Goal: Navigation & Orientation: Understand site structure

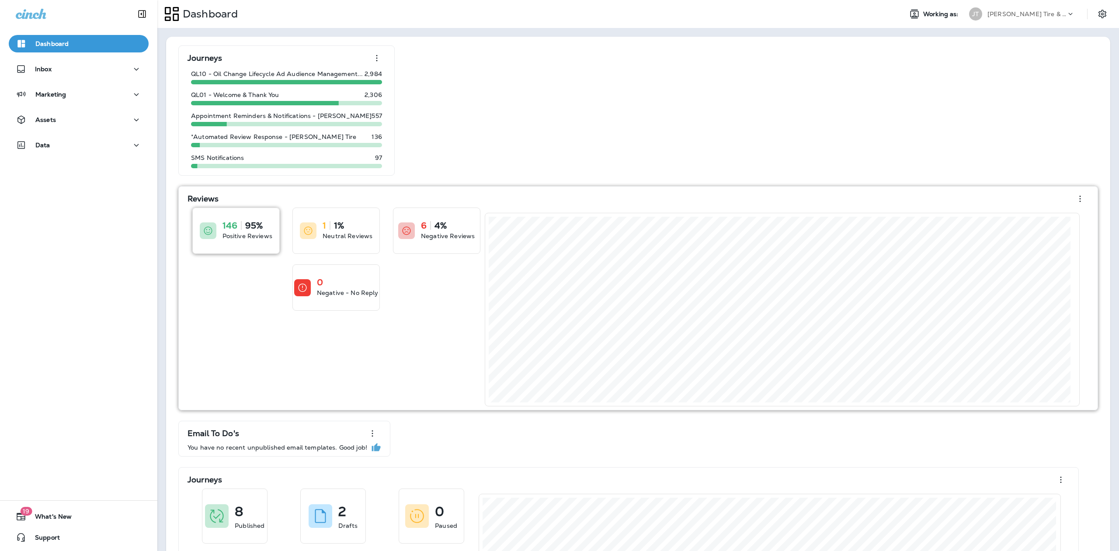
click at [212, 229] on icon at bounding box center [208, 231] width 10 height 10
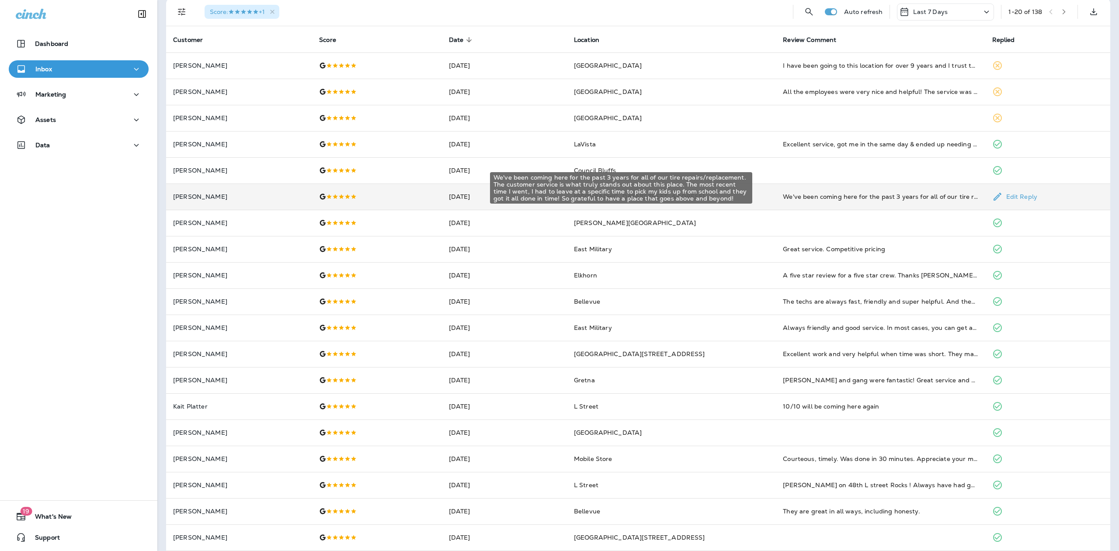
scroll to position [47, 0]
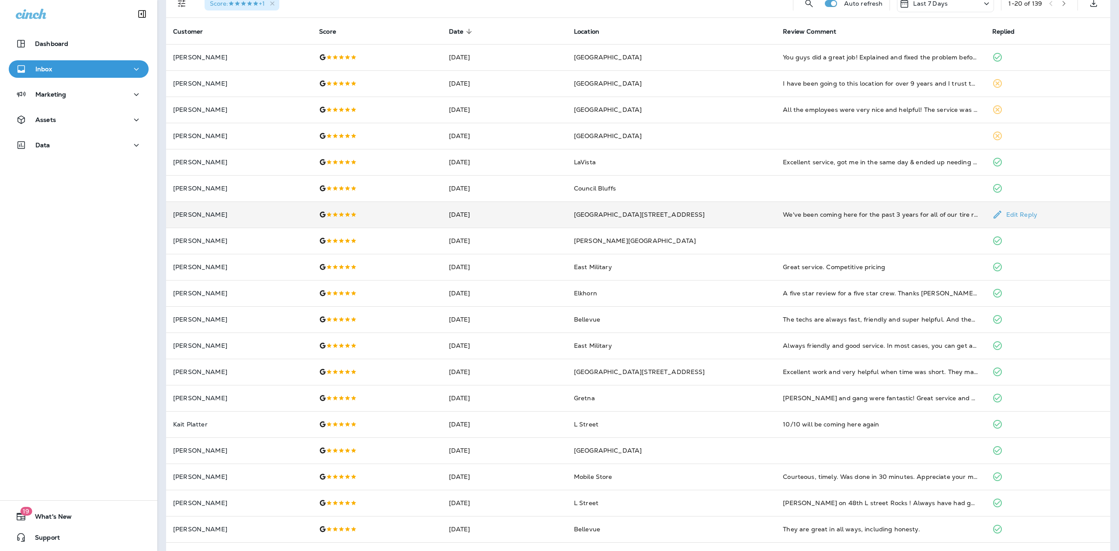
click at [781, 209] on td "We've been coming here for the past 3 years for all of our tire repairs/replace…" at bounding box center [880, 215] width 209 height 26
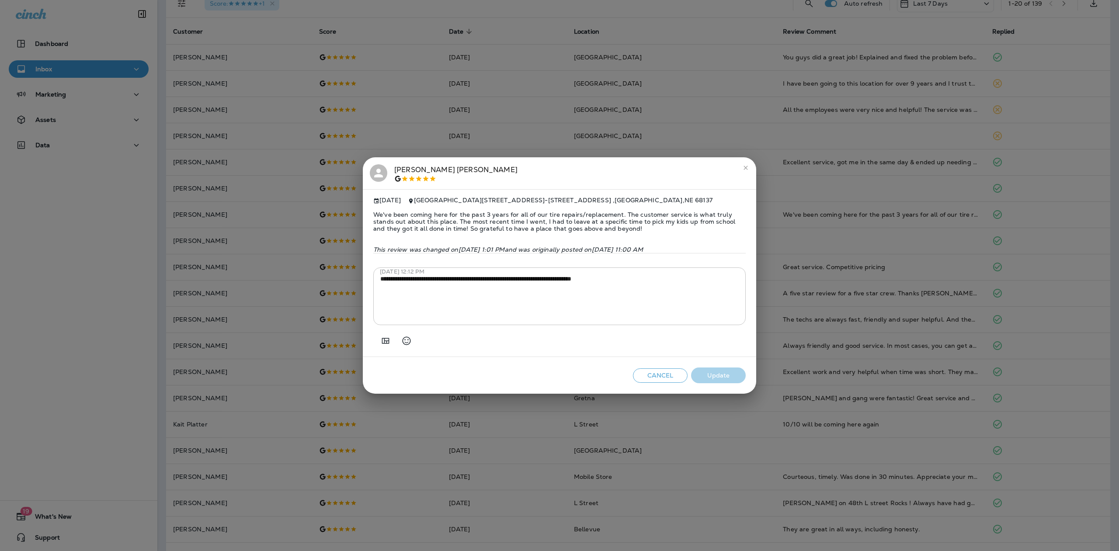
click at [742, 161] on button "close" at bounding box center [746, 168] width 14 height 14
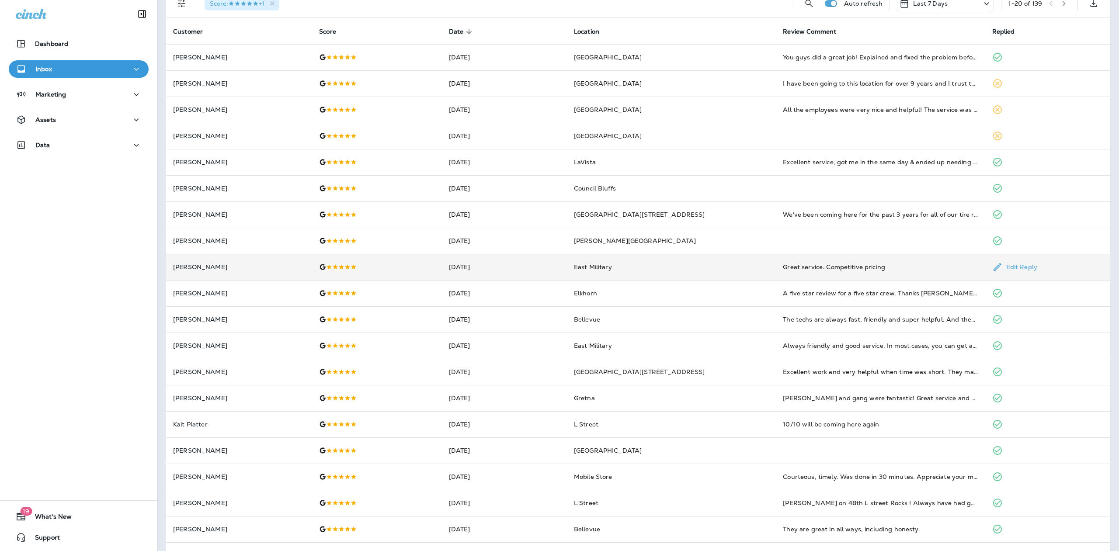
click at [783, 265] on div "Great service. Competitive pricing" at bounding box center [880, 267] width 195 height 9
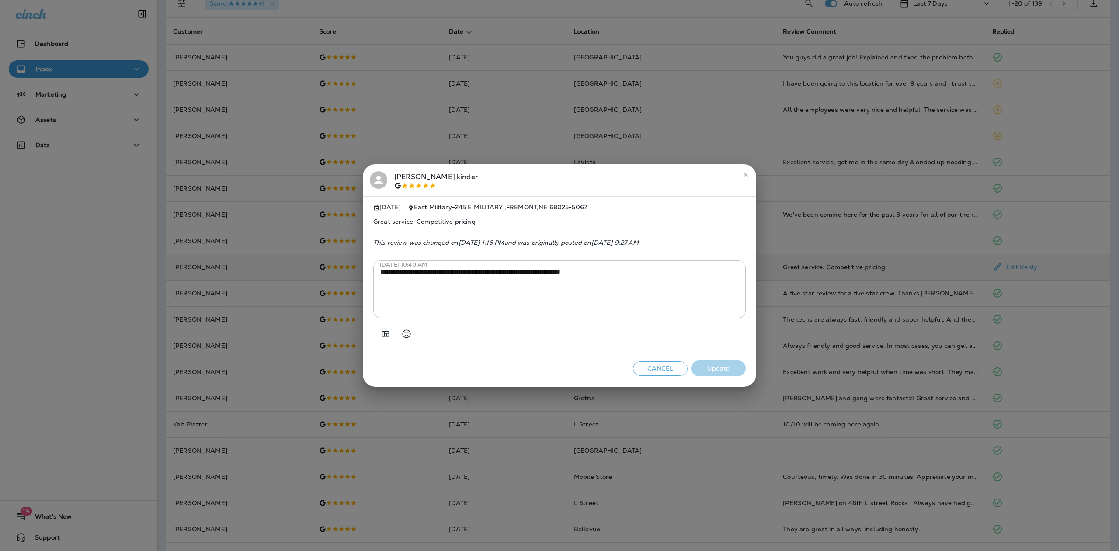
click at [740, 164] on h2 "[PERSON_NAME]" at bounding box center [559, 180] width 393 height 32
click at [748, 171] on icon "close" at bounding box center [745, 174] width 7 height 7
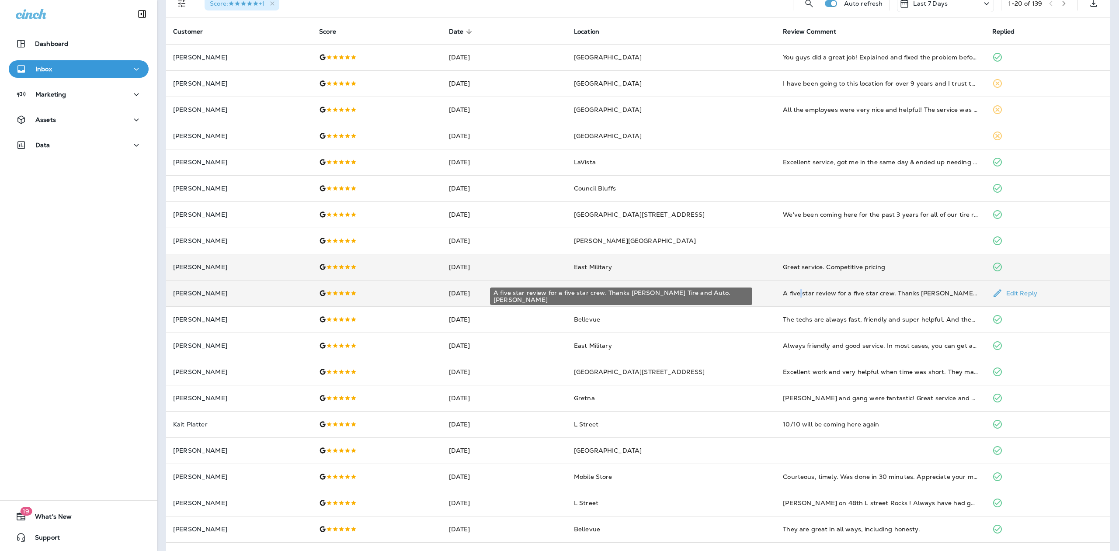
click at [783, 296] on div "A five star review for a five star crew. Thanks [PERSON_NAME] Tire and Auto. [P…" at bounding box center [880, 293] width 195 height 9
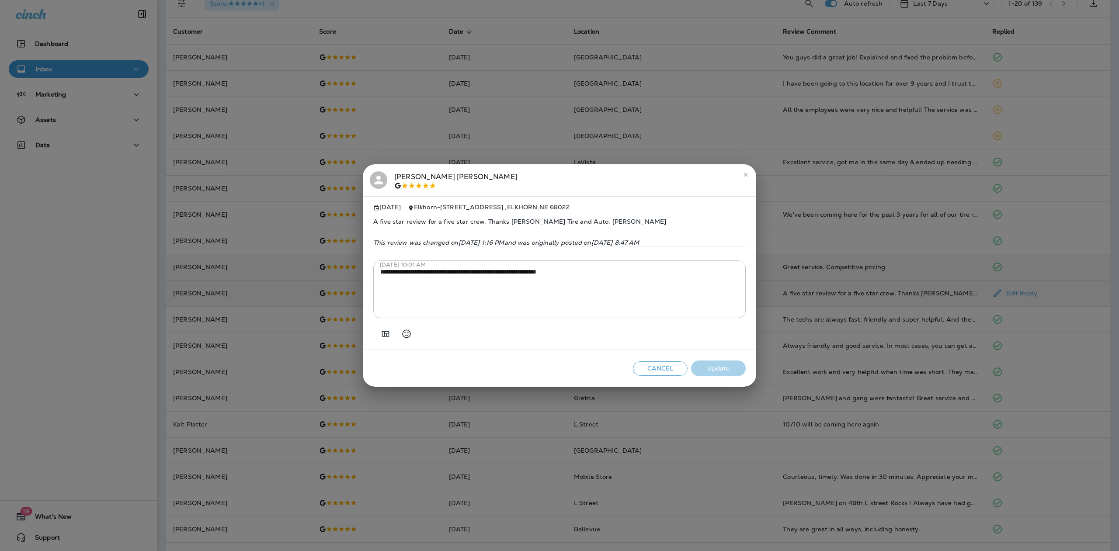
click at [742, 173] on button "close" at bounding box center [746, 175] width 14 height 14
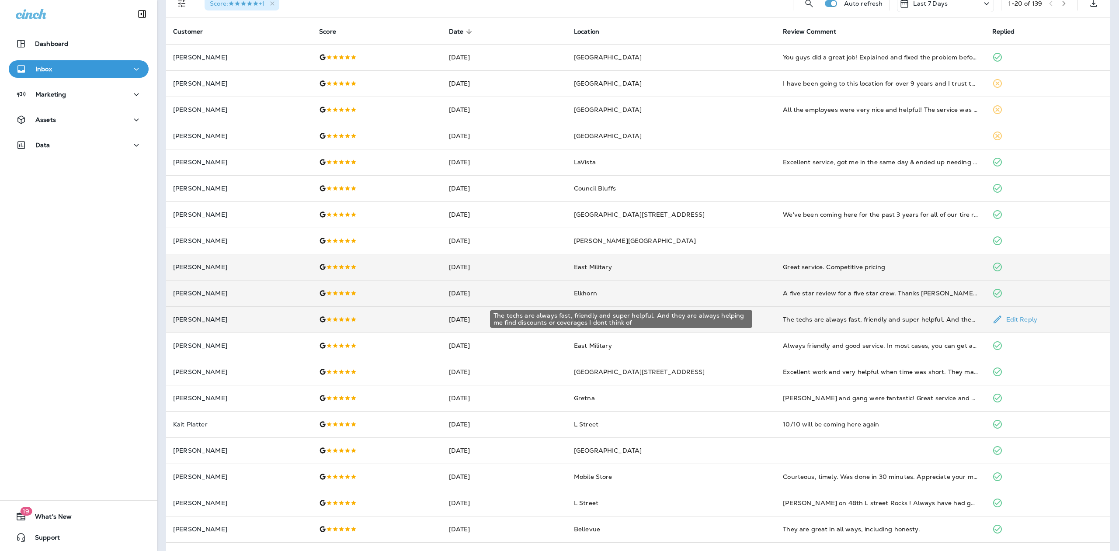
click at [783, 323] on div "The techs are always fast, friendly and super helpful. And they are always help…" at bounding box center [880, 319] width 195 height 9
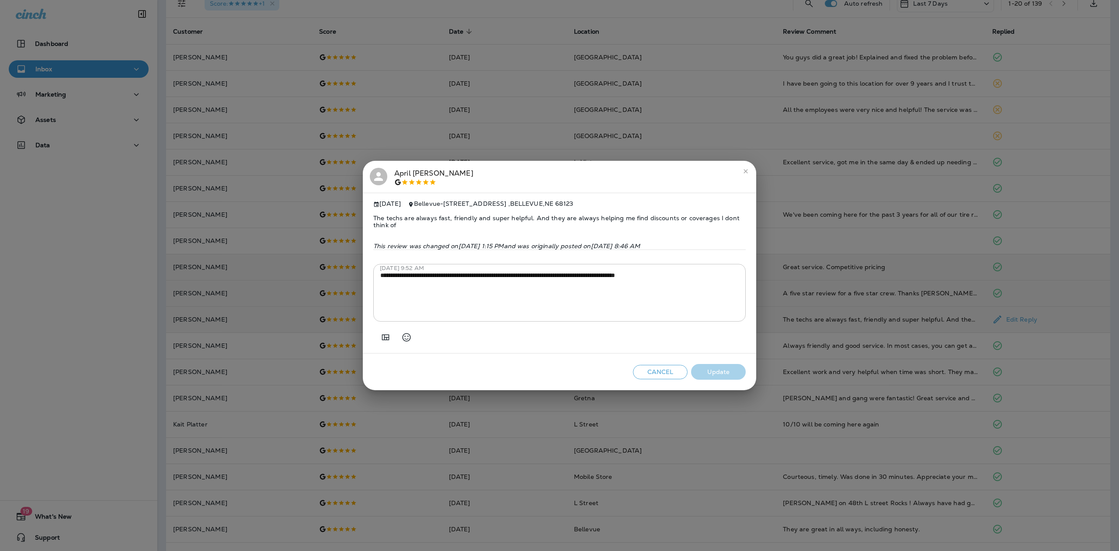
click at [745, 168] on icon "close" at bounding box center [745, 171] width 7 height 7
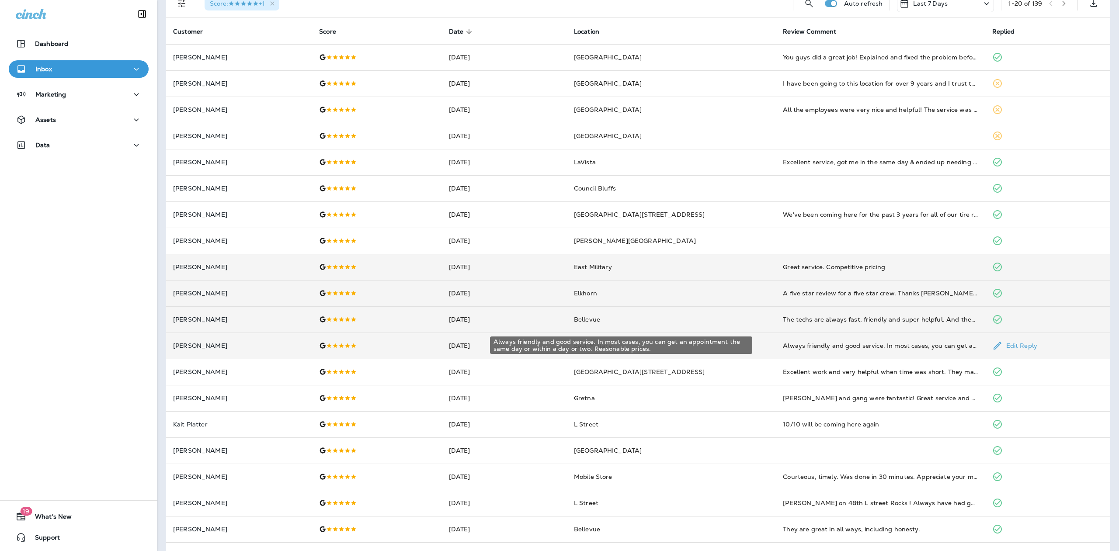
click at [783, 345] on div "Always friendly and good service. In most cases, you can get an appointment the…" at bounding box center [880, 345] width 195 height 9
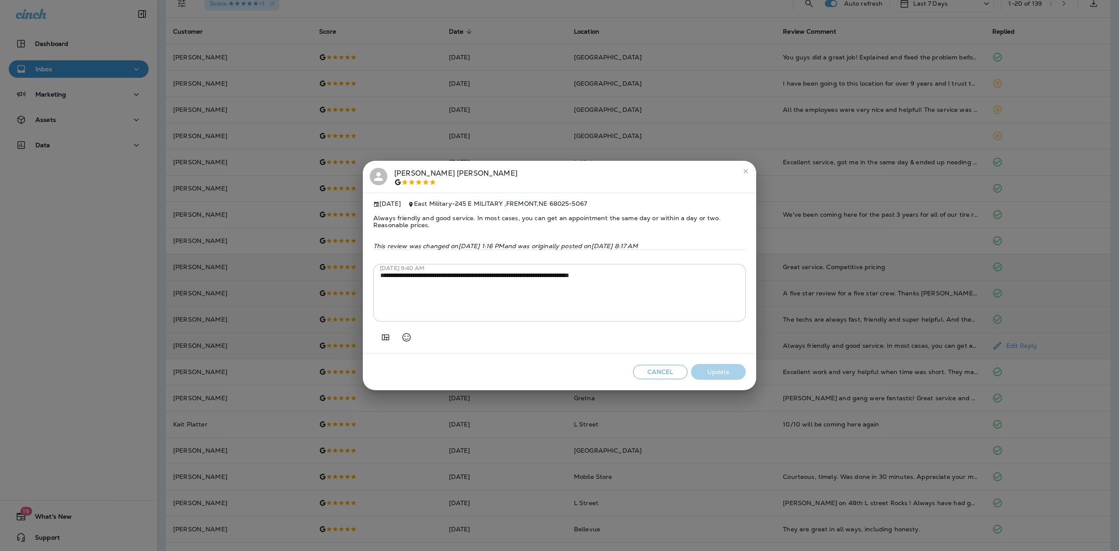
click at [744, 168] on icon "close" at bounding box center [745, 171] width 7 height 7
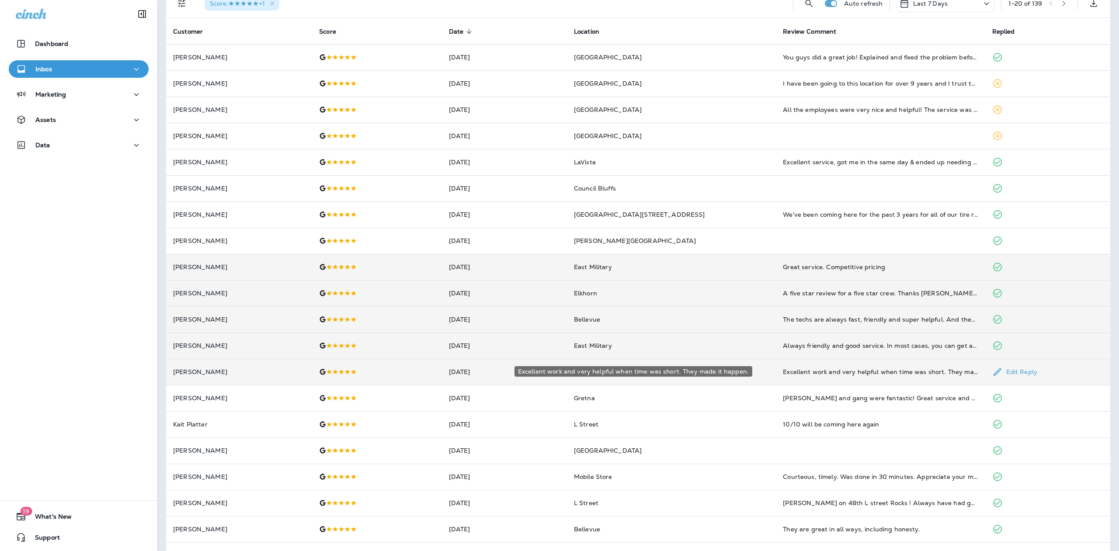
click at [783, 373] on div "Excellent work and very helpful when time was short. They made it happen." at bounding box center [880, 372] width 195 height 9
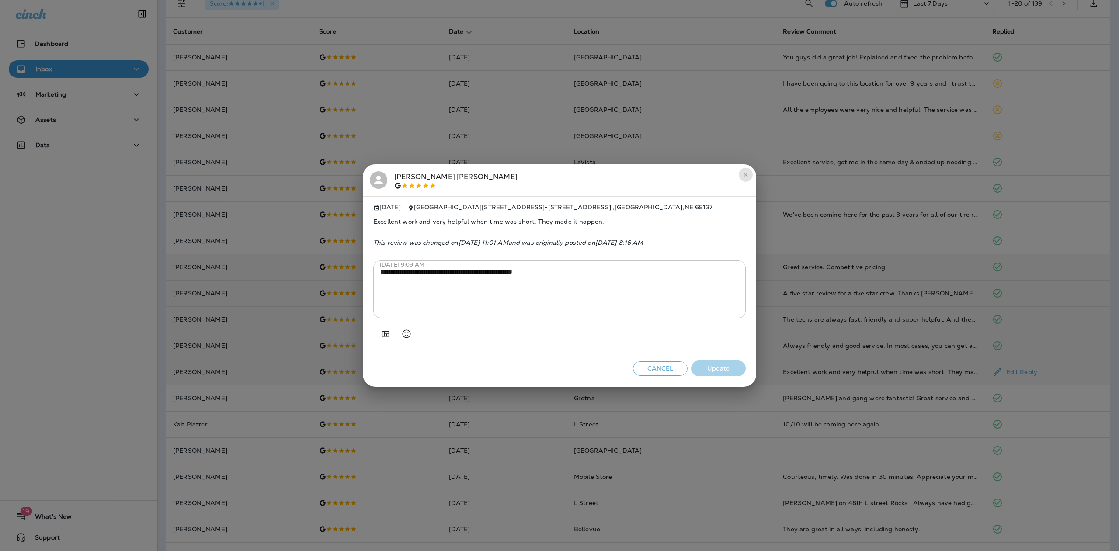
click at [751, 169] on button "close" at bounding box center [746, 175] width 14 height 14
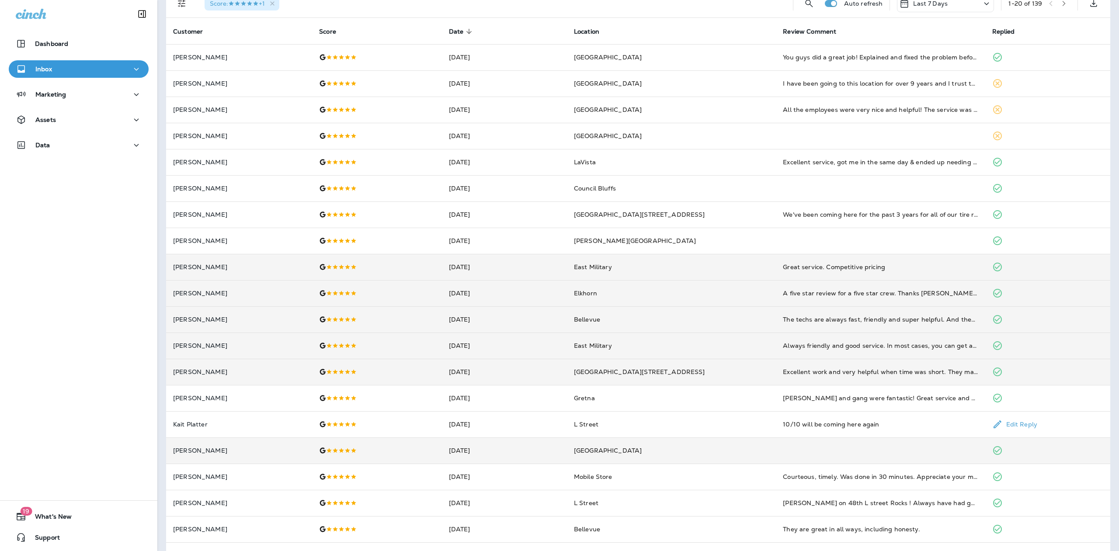
scroll to position [73, 0]
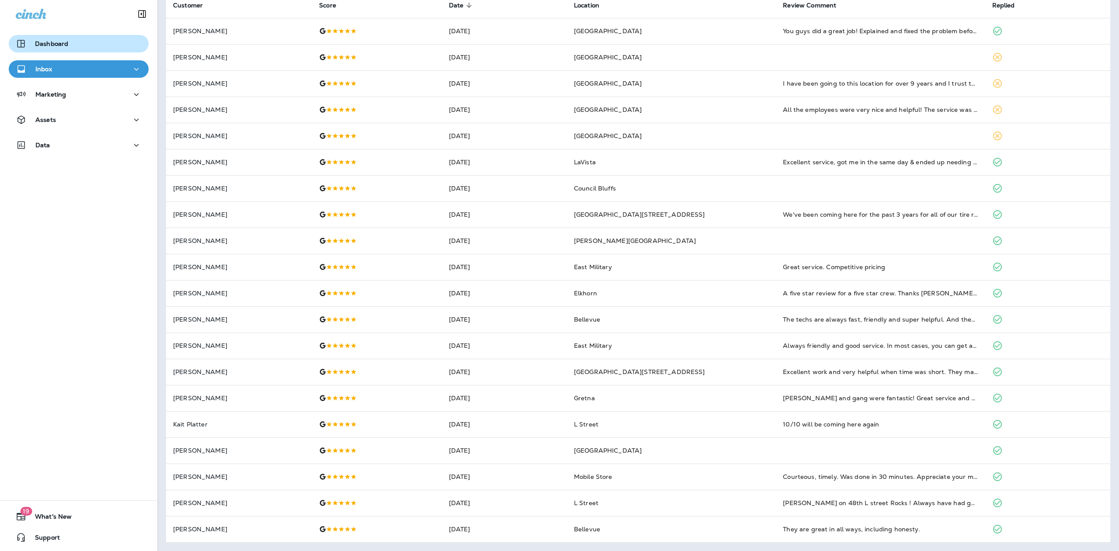
click at [56, 42] on p "Dashboard" at bounding box center [51, 43] width 33 height 7
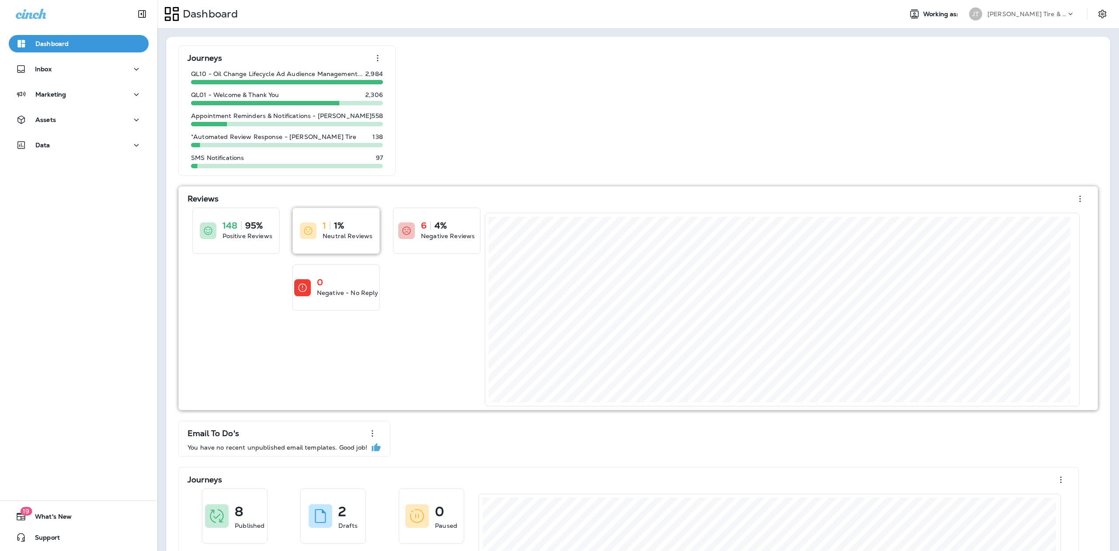
click at [315, 232] on div at bounding box center [308, 230] width 17 height 17
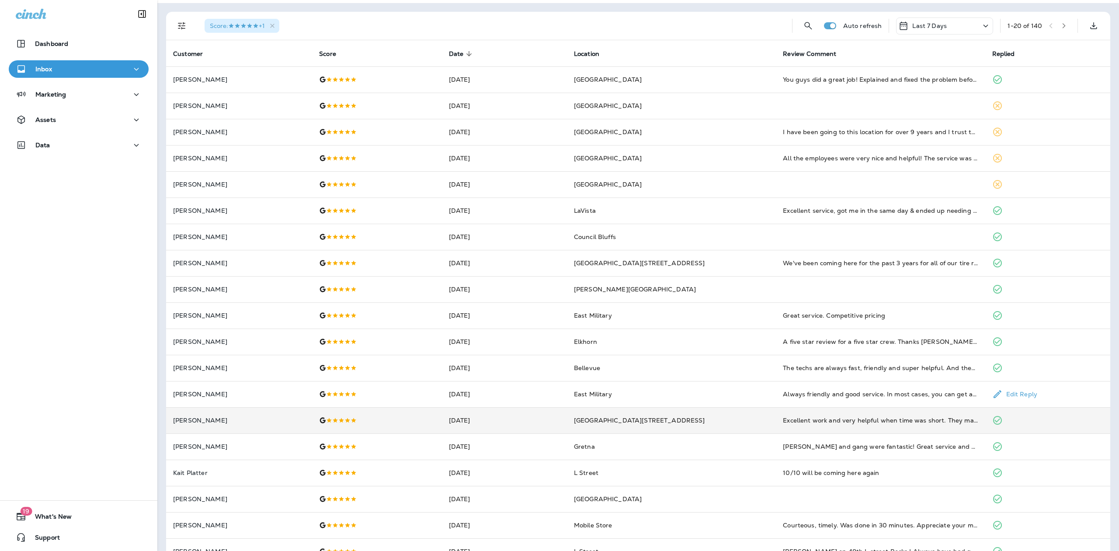
scroll to position [73, 0]
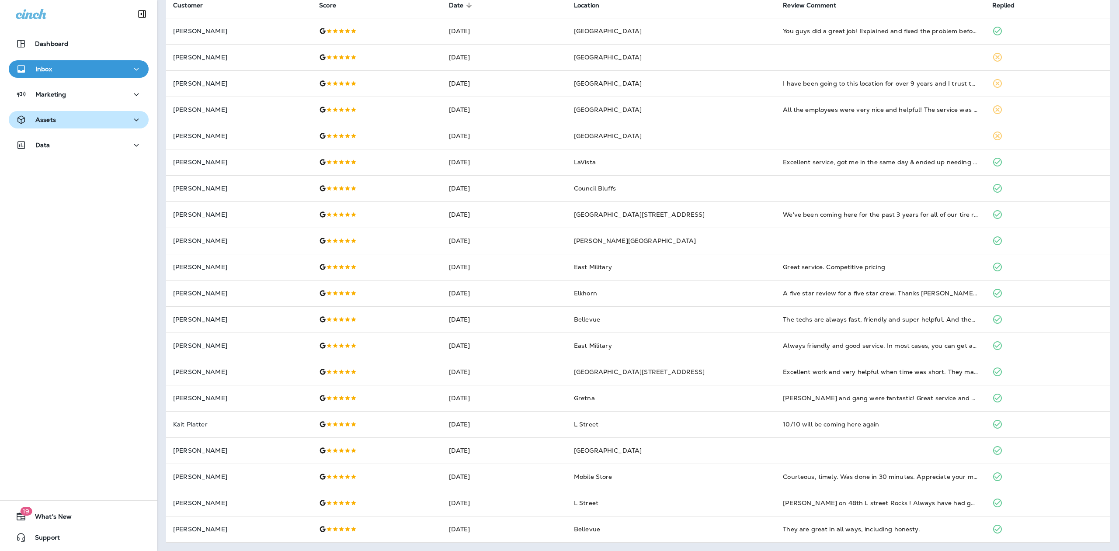
click at [45, 115] on div "Assets" at bounding box center [36, 120] width 40 height 11
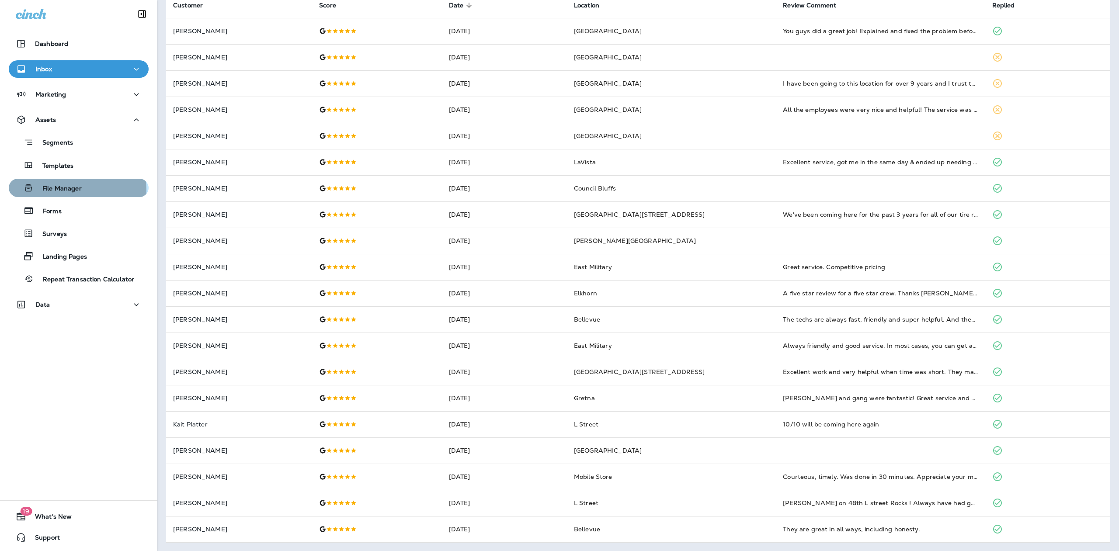
click at [71, 190] on p "File Manager" at bounding box center [58, 189] width 48 height 8
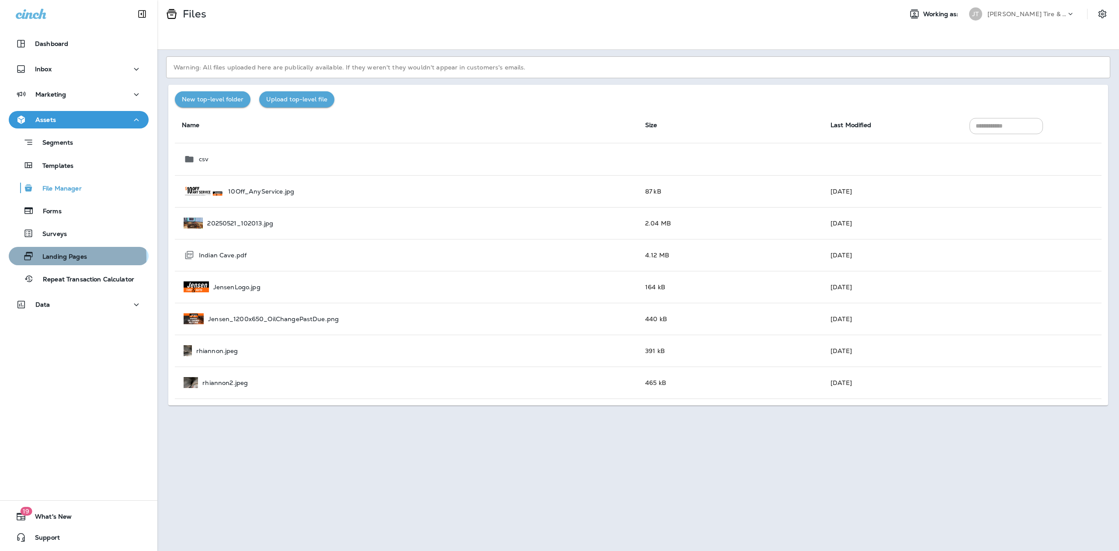
click at [56, 258] on p "Landing Pages" at bounding box center [60, 257] width 53 height 8
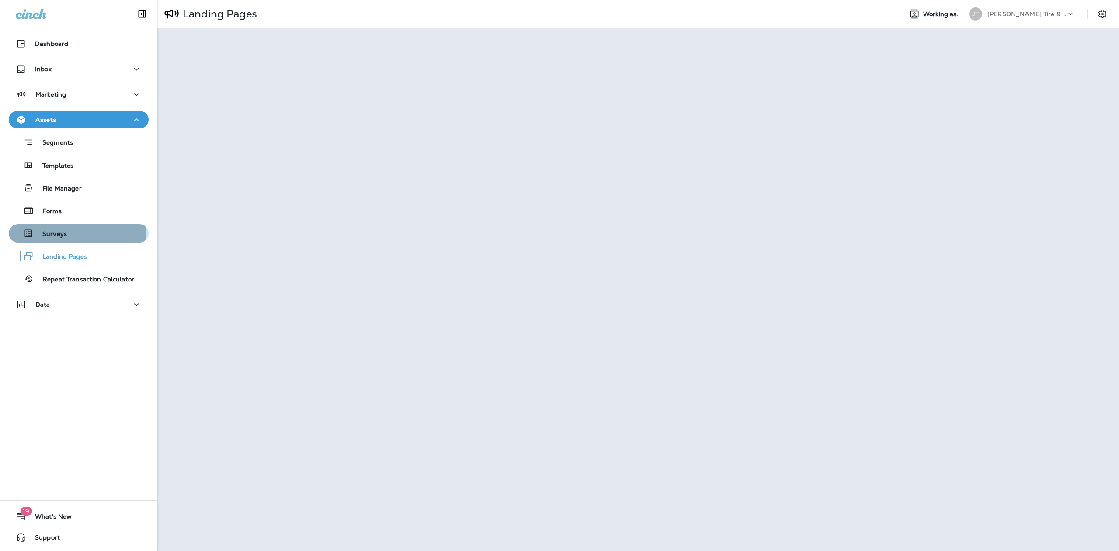
click at [59, 232] on p "Surveys" at bounding box center [50, 234] width 33 height 8
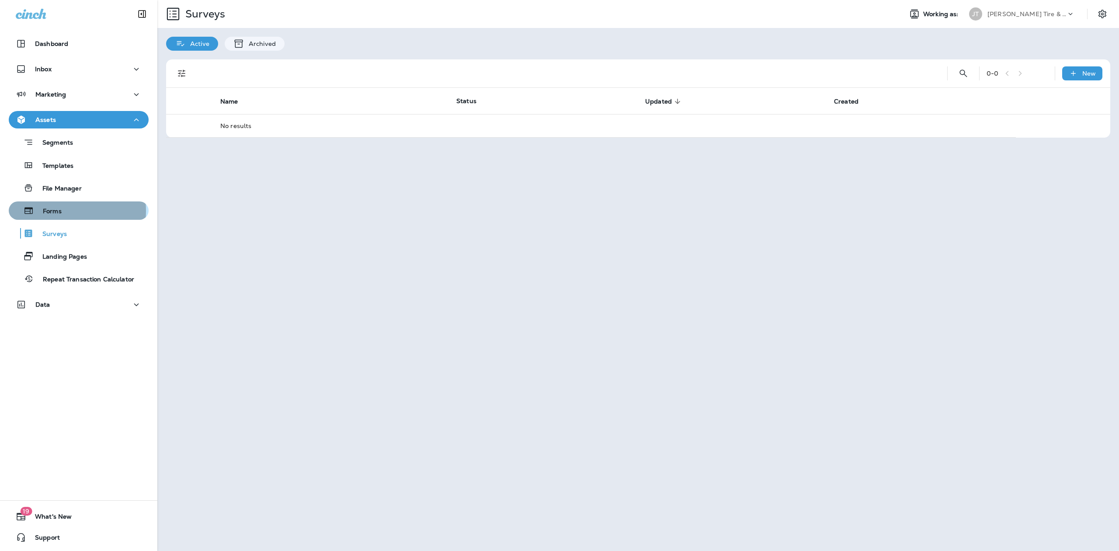
click at [52, 211] on p "Forms" at bounding box center [48, 212] width 28 height 8
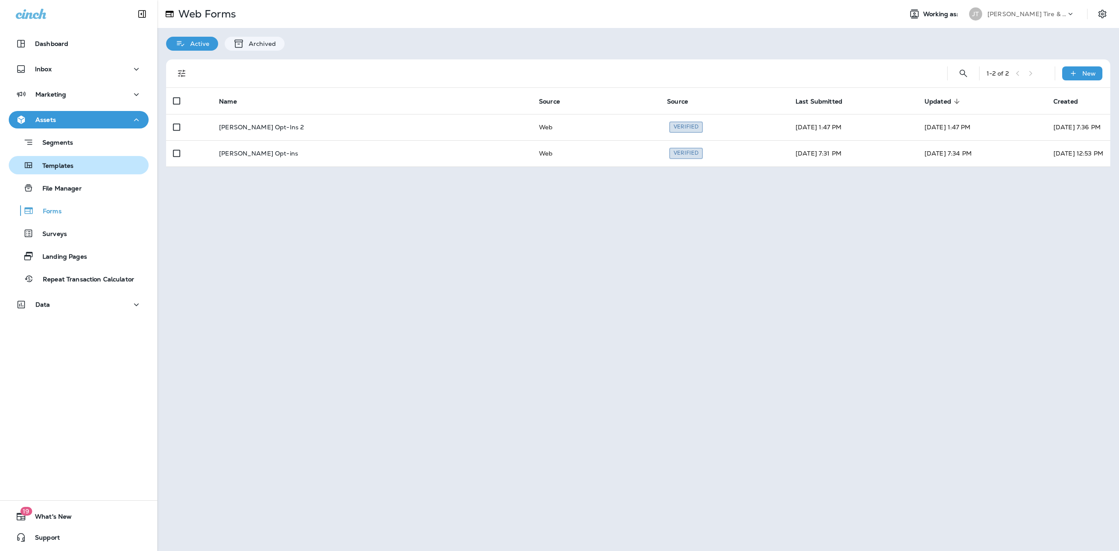
click at [45, 164] on p "Templates" at bounding box center [54, 166] width 40 height 8
